Goal: Find specific page/section: Find specific page/section

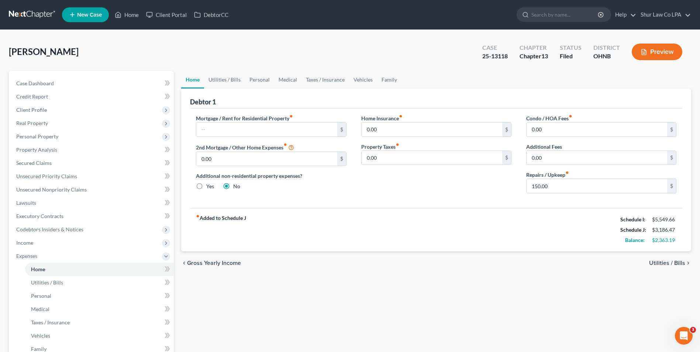
click at [34, 8] on link at bounding box center [32, 14] width 47 height 13
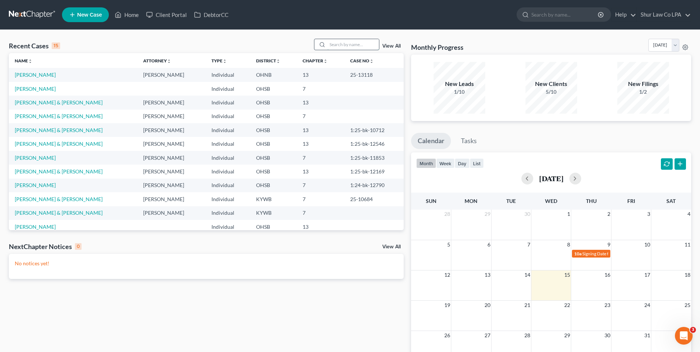
click at [350, 44] on input "search" at bounding box center [353, 44] width 52 height 11
type input "dryer"
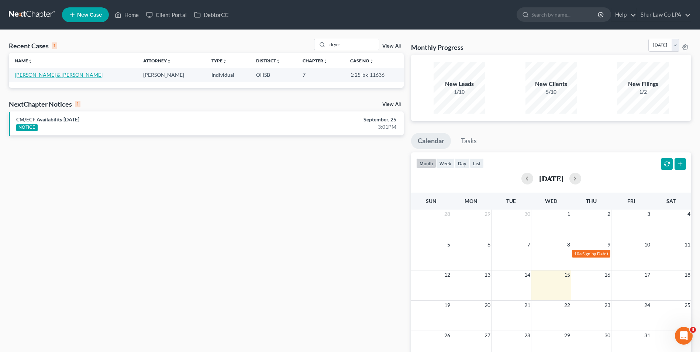
click at [52, 75] on link "Dryer, Joseph & Brittany" at bounding box center [59, 75] width 88 height 6
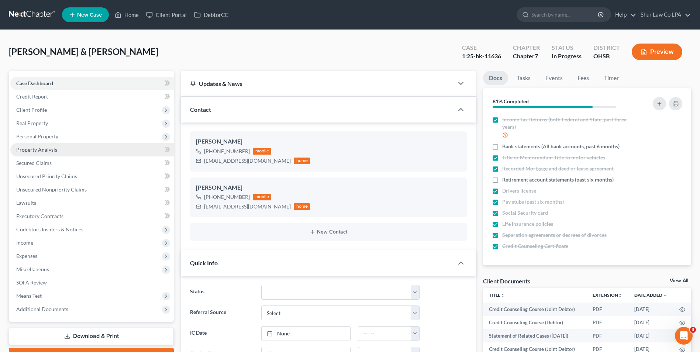
click at [32, 150] on span "Property Analysis" at bounding box center [36, 150] width 41 height 6
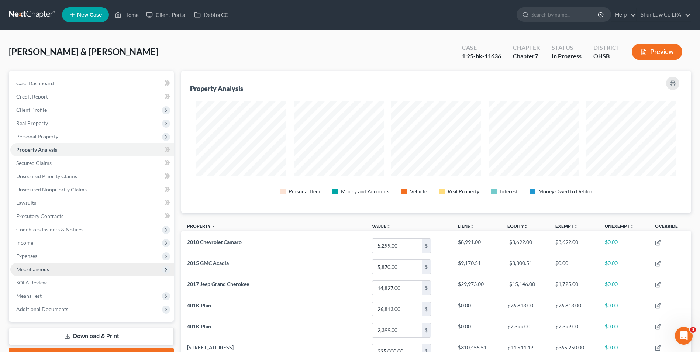
click at [35, 268] on span "Miscellaneous" at bounding box center [32, 269] width 33 height 6
